Goal: Find specific page/section: Find specific page/section

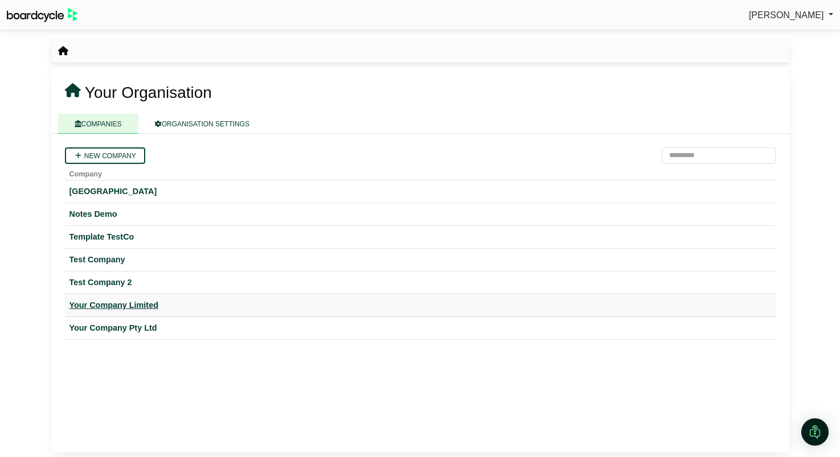
click at [146, 308] on div "Your Company Limited" at bounding box center [420, 305] width 702 height 13
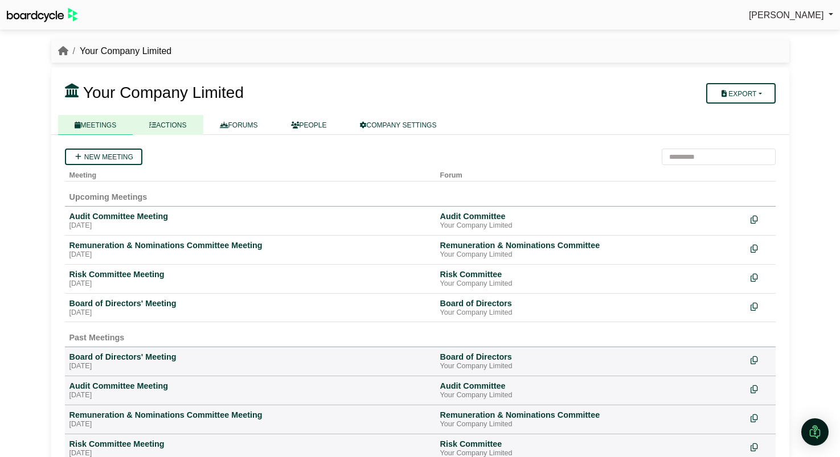
click at [184, 130] on link "ACTIONS" at bounding box center [168, 125] width 70 height 20
